Goal: Information Seeking & Learning: Stay updated

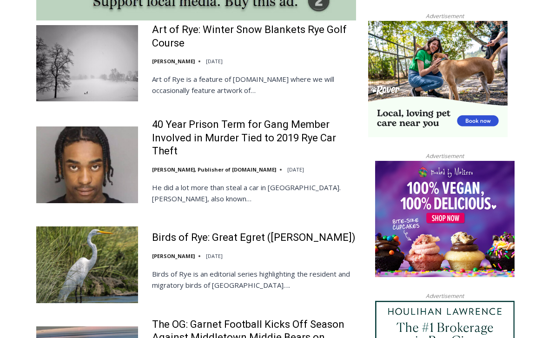
click at [287, 119] on link "40 Year Prison Term for Gang Member Involved in Murder Tied to 2019 Rye Car The…" at bounding box center [254, 139] width 204 height 40
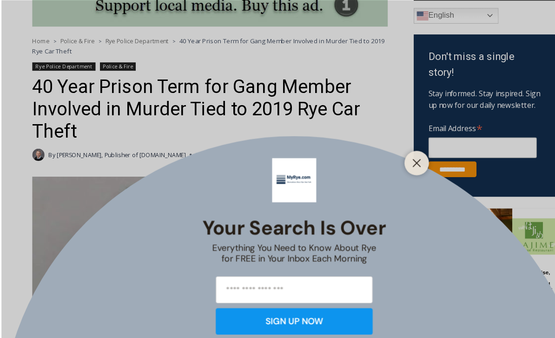
scroll to position [280, 0]
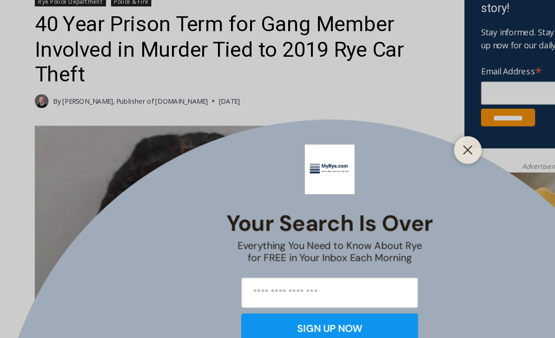
click at [397, 150] on icon "Close" at bounding box center [394, 154] width 8 height 8
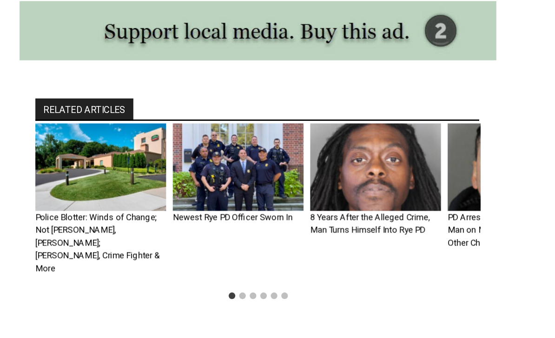
scroll to position [1404, 0]
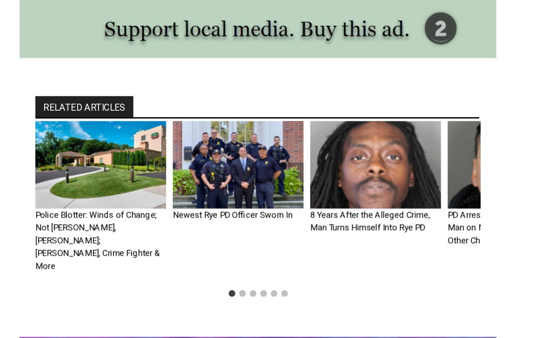
click at [147, 164] on img "2 of 6" at bounding box center [184, 195] width 93 height 62
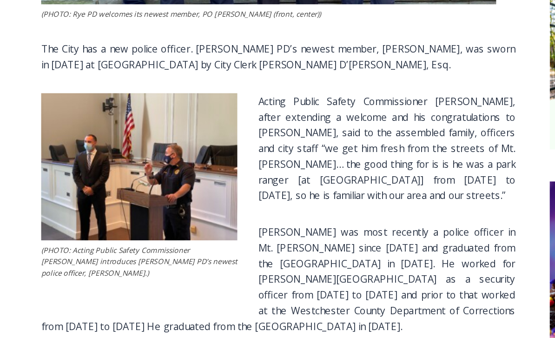
scroll to position [553, 0]
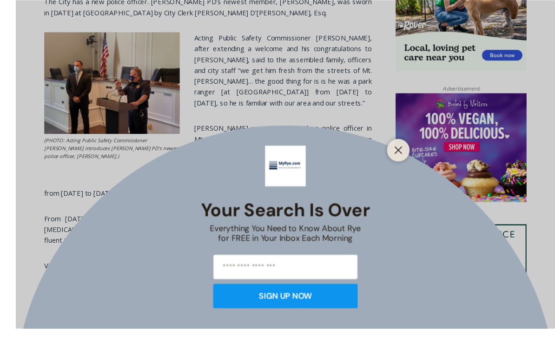
scroll to position [674, 0]
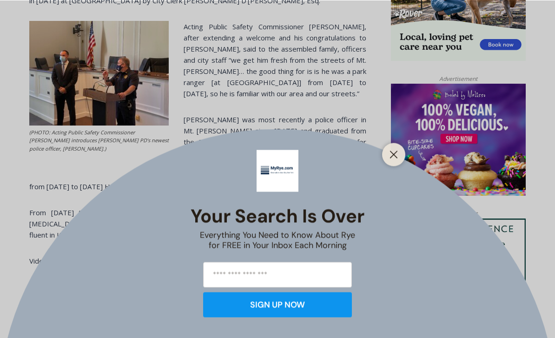
click at [400, 161] on button "Close" at bounding box center [393, 154] width 13 height 13
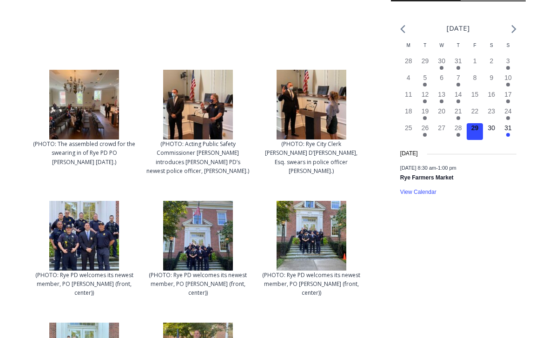
scroll to position [1047, 0]
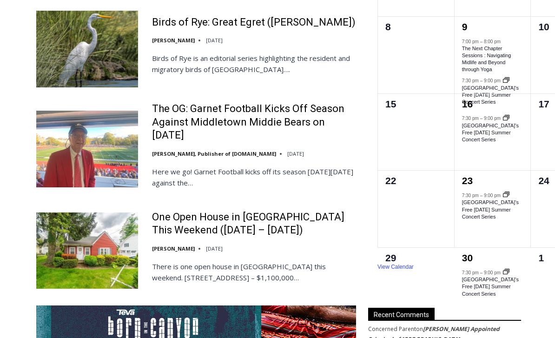
scroll to position [1553, 0]
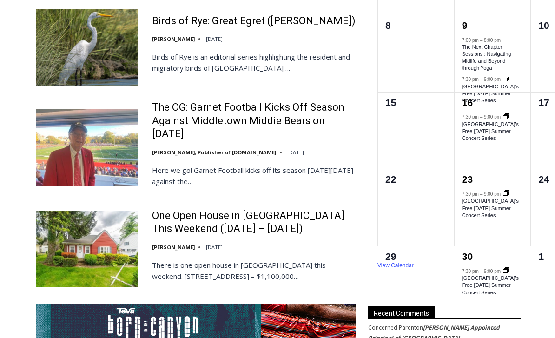
click at [306, 101] on link "The OG: Garnet Football Kicks Off Season Against Middletown Middie Bears on [DA…" at bounding box center [254, 121] width 204 height 40
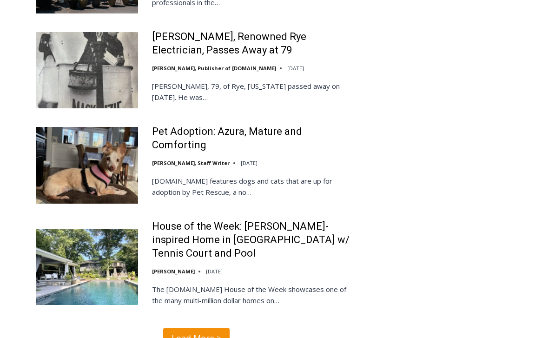
scroll to position [2179, 0]
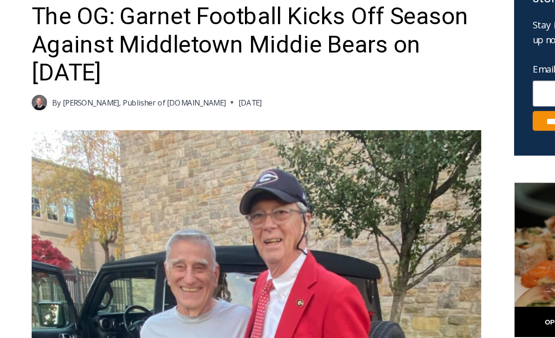
scroll to position [340, 0]
